Goal: Task Accomplishment & Management: Manage account settings

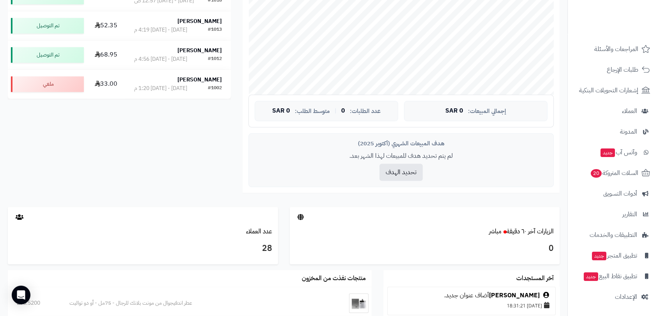
scroll to position [173, 0]
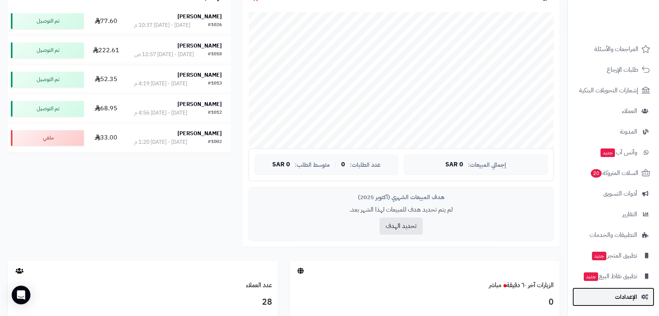
click at [627, 296] on span "الإعدادات" at bounding box center [626, 297] width 22 height 11
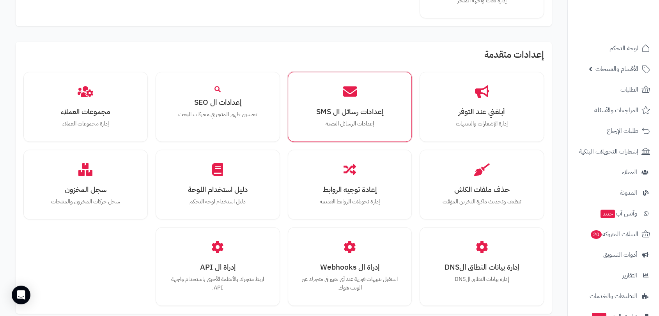
scroll to position [607, 0]
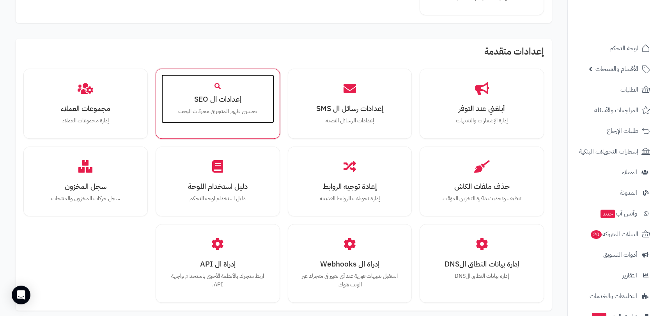
click at [227, 102] on h3 "إعدادات ال SEO" at bounding box center [217, 99] width 97 height 8
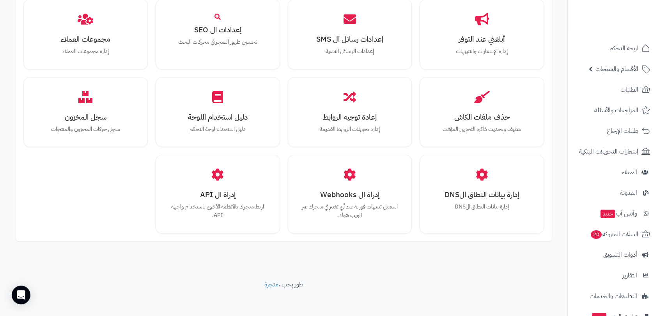
scroll to position [678, 0]
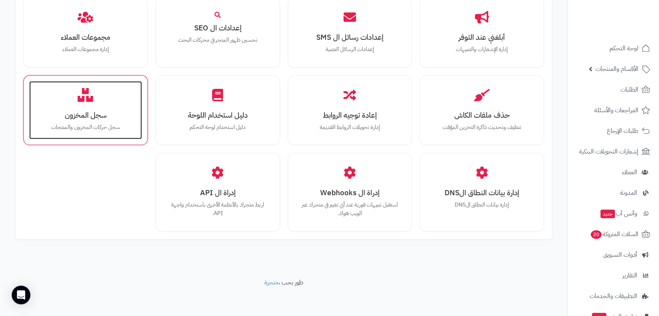
click at [91, 121] on div "سجل المخزون سجل حركات المخزون والمنتجات" at bounding box center [85, 110] width 113 height 59
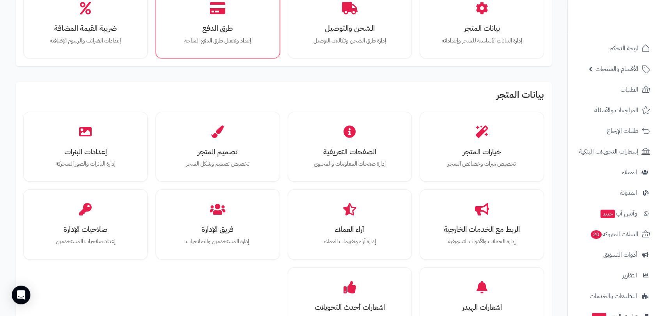
scroll to position [87, 0]
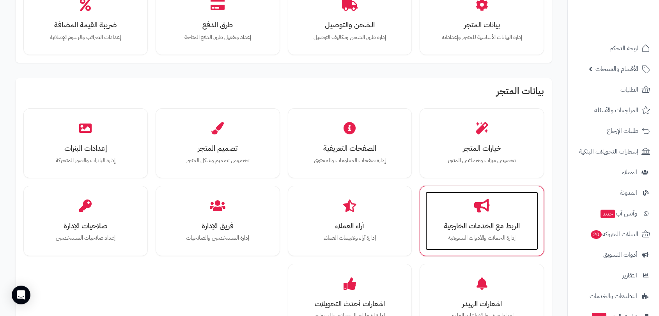
click at [505, 222] on h3 "الربط مع الخدمات الخارجية" at bounding box center [481, 226] width 97 height 8
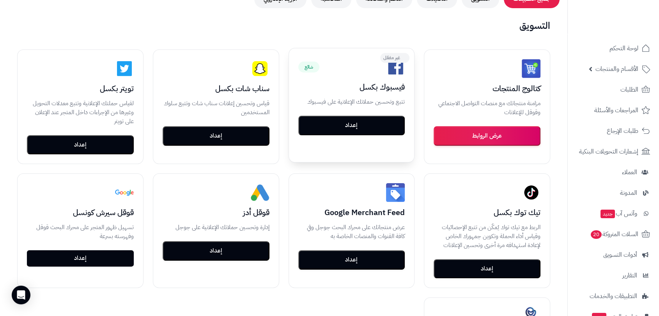
scroll to position [130, 0]
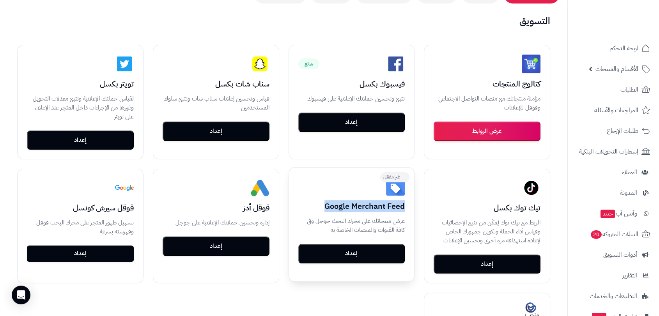
drag, startPoint x: 319, startPoint y: 206, endPoint x: 405, endPoint y: 208, distance: 86.6
click at [405, 208] on div "غير مفعّل Google Merchant Feed عرض منتجاتك على محرك البحث جوجل وفي كافة القنوات…" at bounding box center [352, 220] width 126 height 105
copy h3 "Google Merchant Feed"
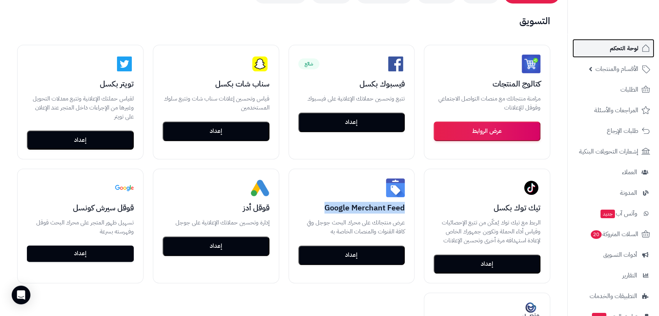
click at [616, 44] on span "لوحة التحكم" at bounding box center [624, 48] width 28 height 11
